Goal: Task Accomplishment & Management: Use online tool/utility

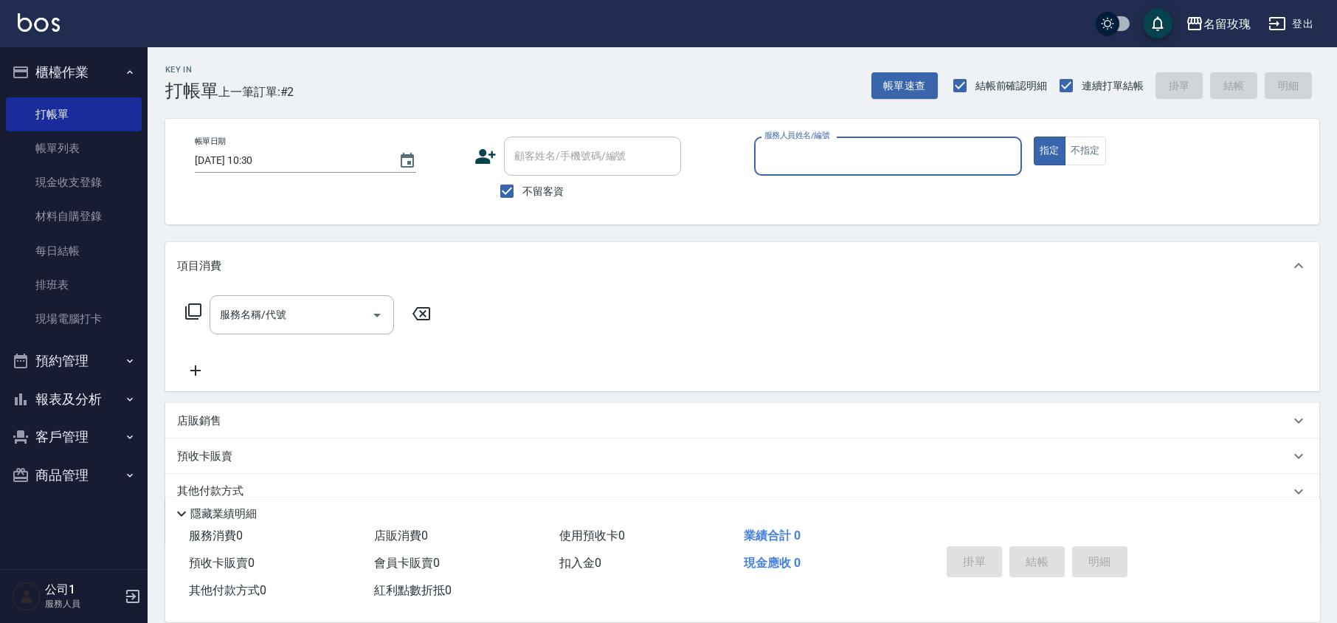
click at [524, 186] on span "不留客資" at bounding box center [542, 191] width 41 height 15
click at [522, 186] on input "不留客資" at bounding box center [506, 191] width 31 height 31
checkbox input "false"
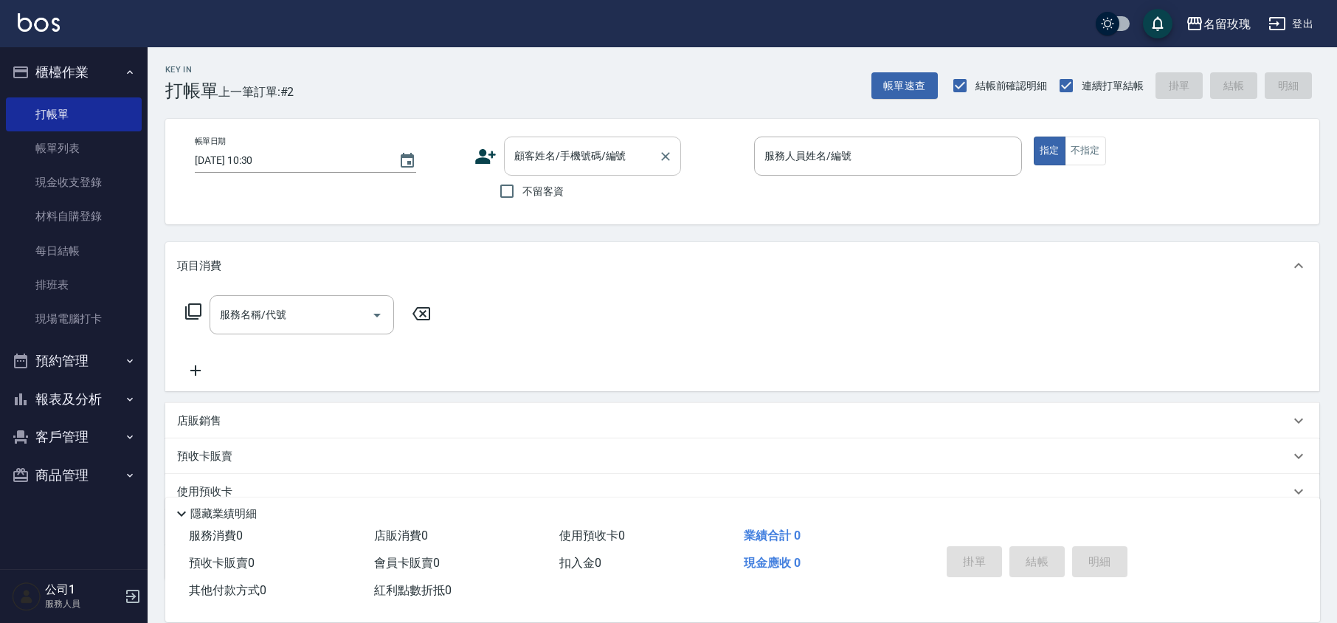
click at [535, 139] on div "顧客姓名/手機號碼/編號" at bounding box center [592, 156] width 177 height 39
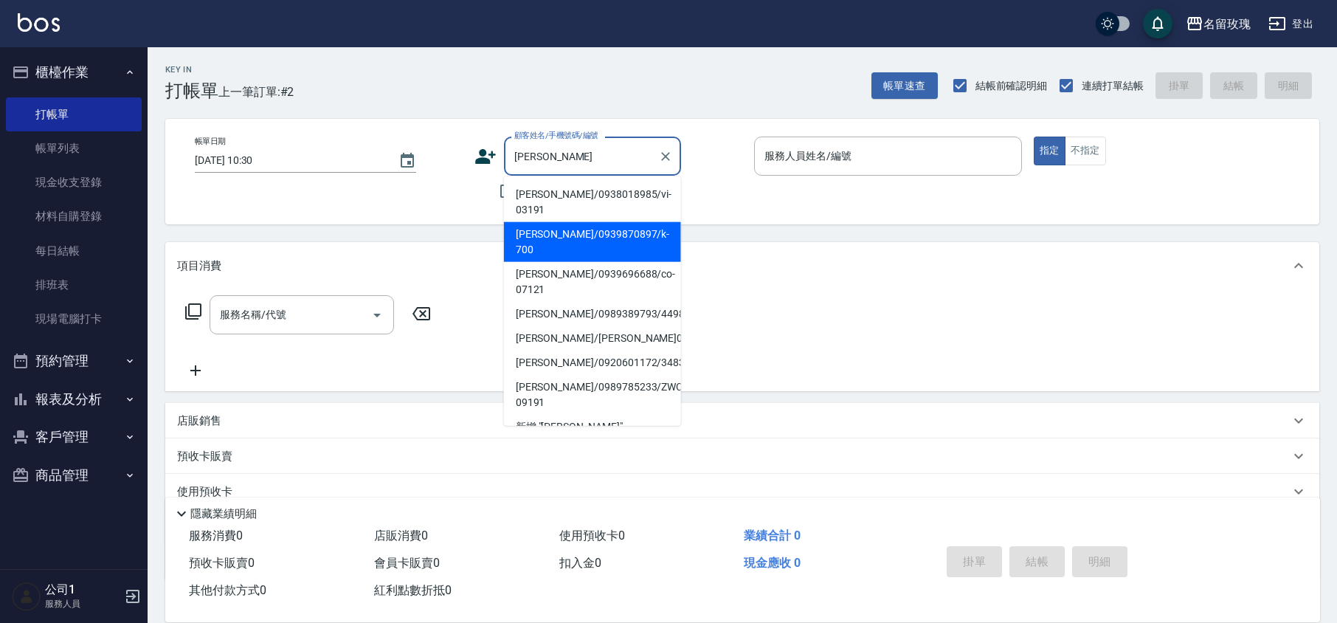
click at [568, 222] on li "[PERSON_NAME]/0939870897/k-700" at bounding box center [592, 242] width 177 height 40
type input "[PERSON_NAME]/0939870897/k-700"
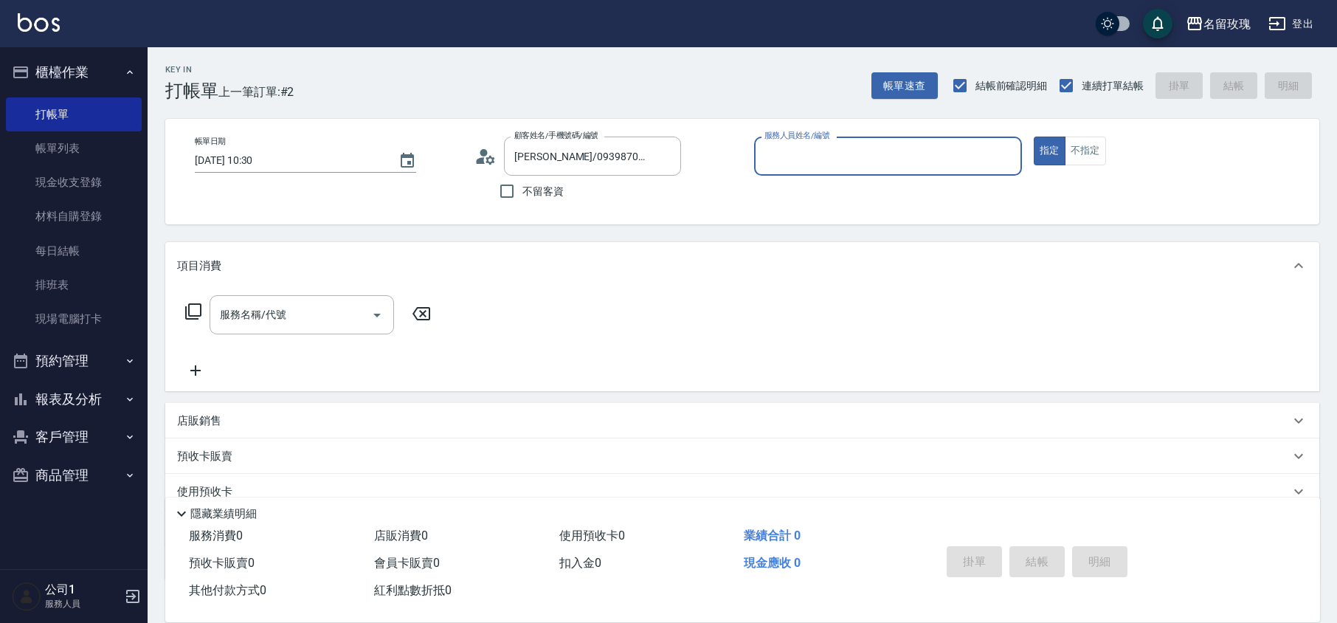
type input "[PERSON_NAME]-5"
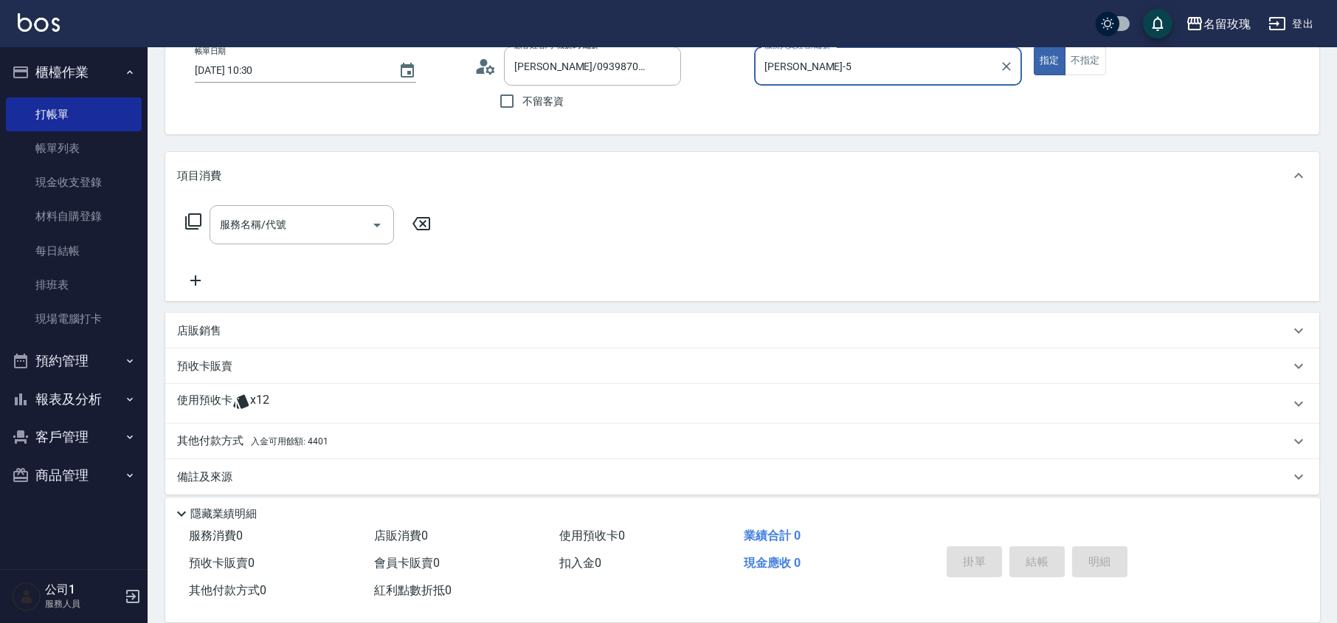
scroll to position [98, 0]
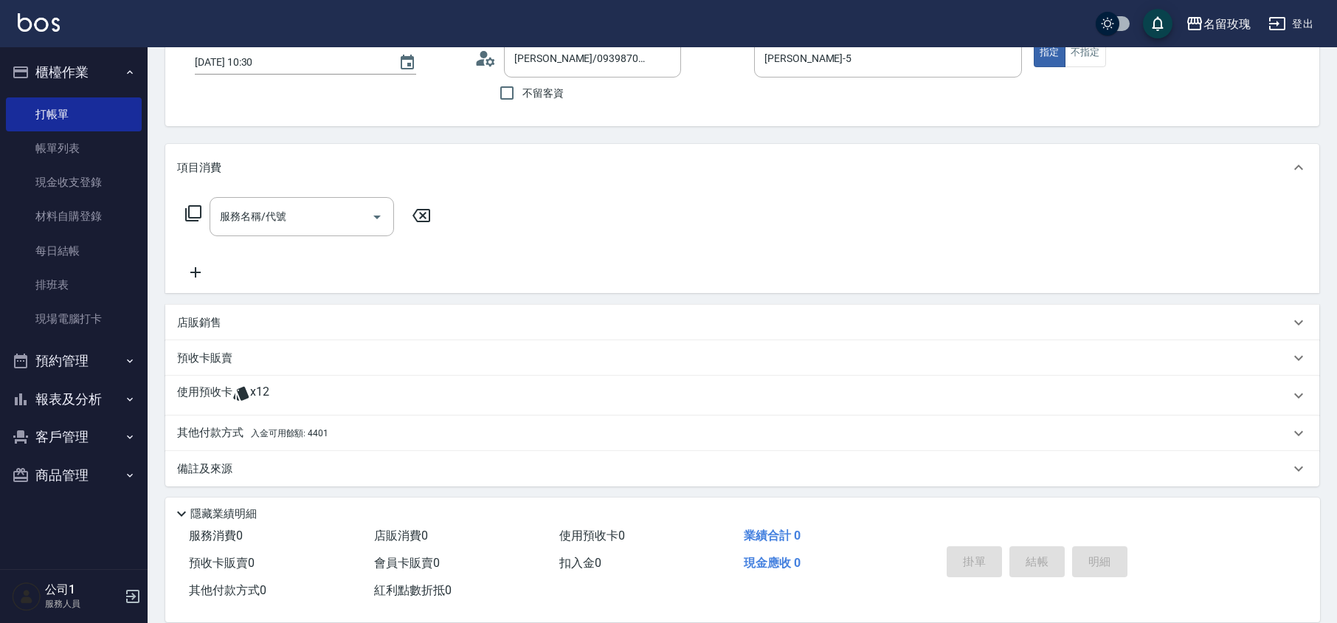
click at [480, 58] on icon at bounding box center [485, 58] width 22 height 22
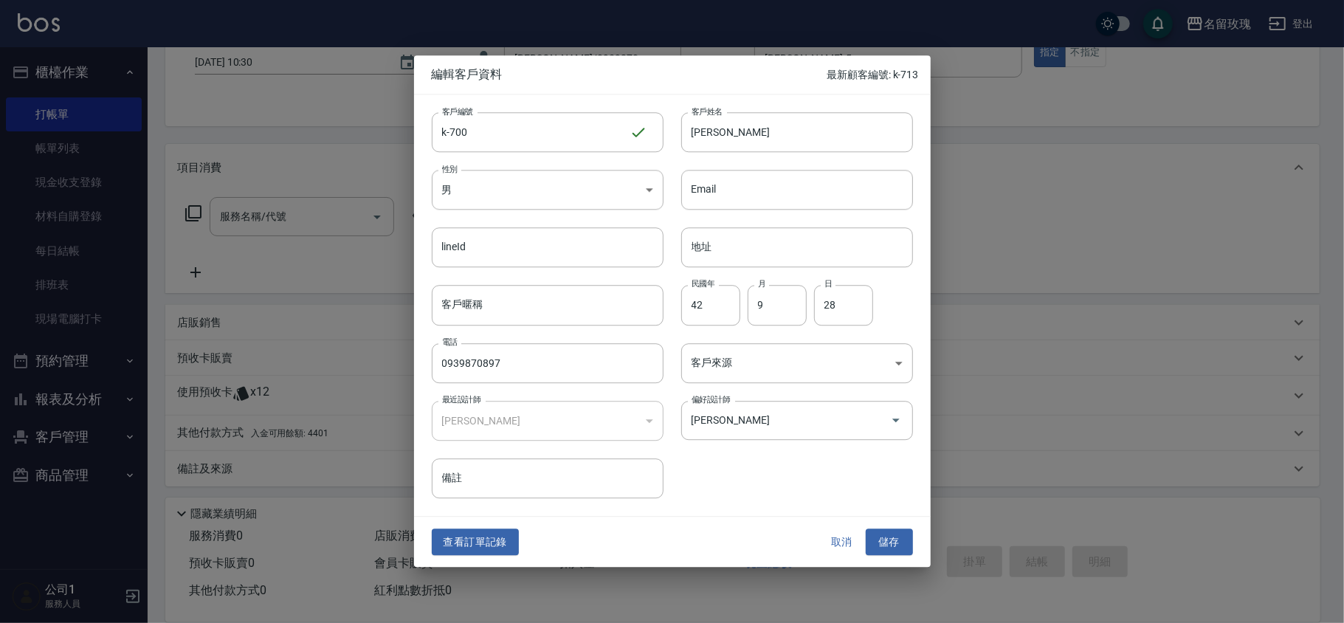
click at [841, 539] on button "取消" at bounding box center [841, 541] width 47 height 27
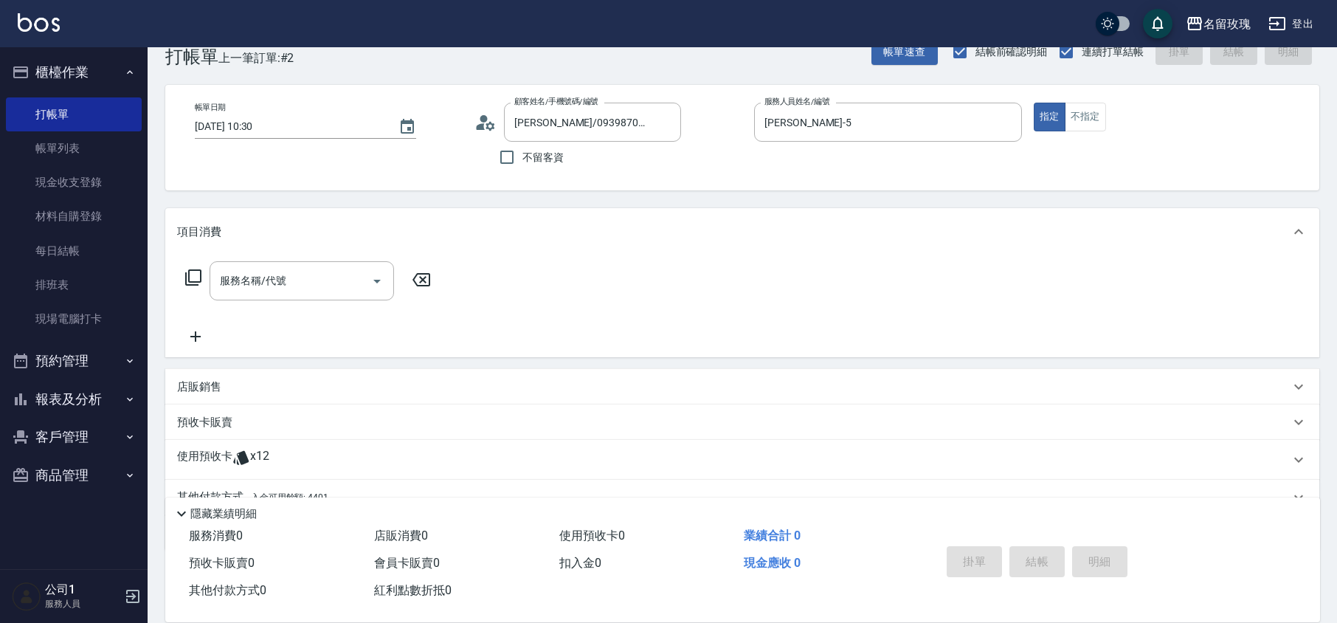
scroll to position [0, 0]
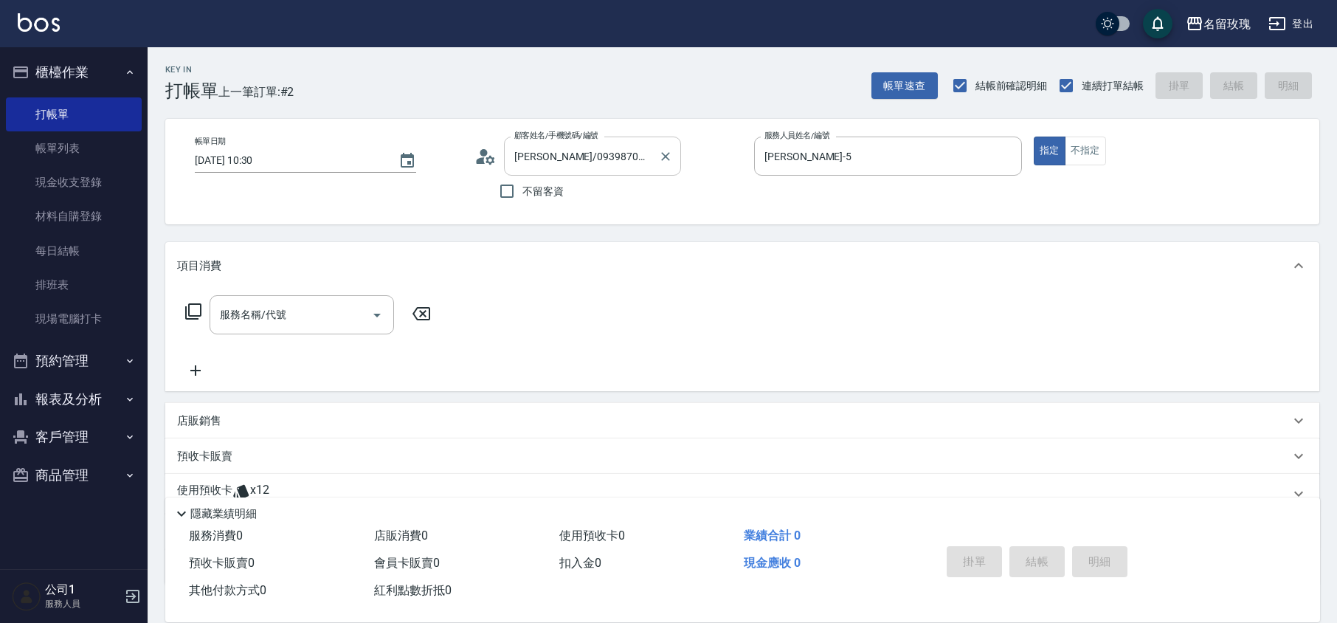
click at [664, 161] on icon "Clear" at bounding box center [665, 156] width 15 height 15
click at [669, 92] on div "Key In 打帳單 上一筆訂單:#2 帳單速查 結帳前確認明細 連續打單結帳 掛單 結帳 明細" at bounding box center [734, 74] width 1172 height 54
